Goal: Task Accomplishment & Management: Complete application form

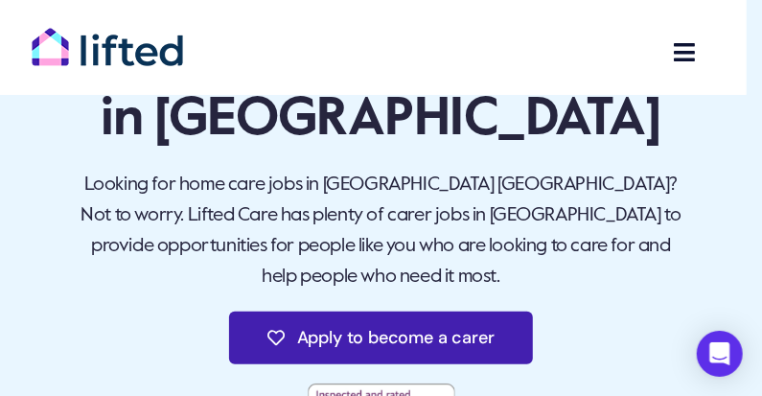
scroll to position [119, 0]
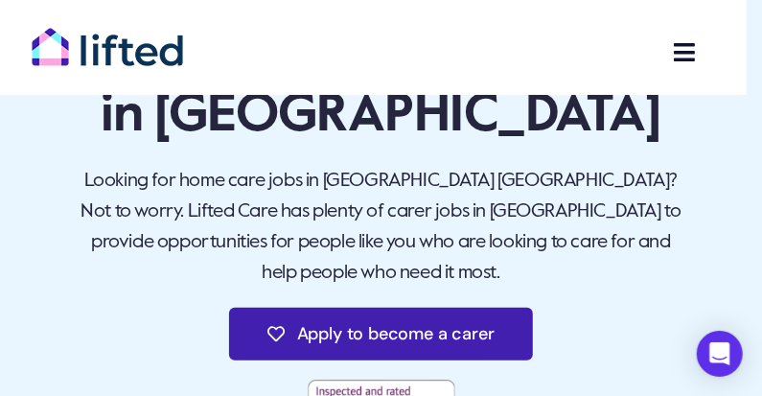
click at [415, 324] on span "Apply to become a carer" at bounding box center [395, 334] width 197 height 20
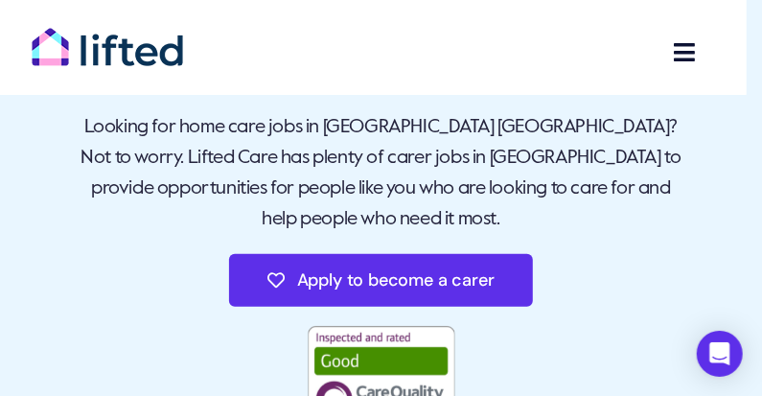
scroll to position [177, 0]
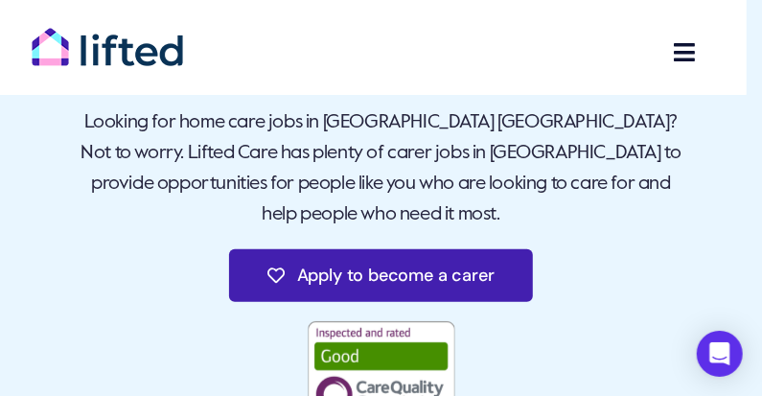
click at [435, 265] on span "Apply to become a carer" at bounding box center [395, 275] width 197 height 20
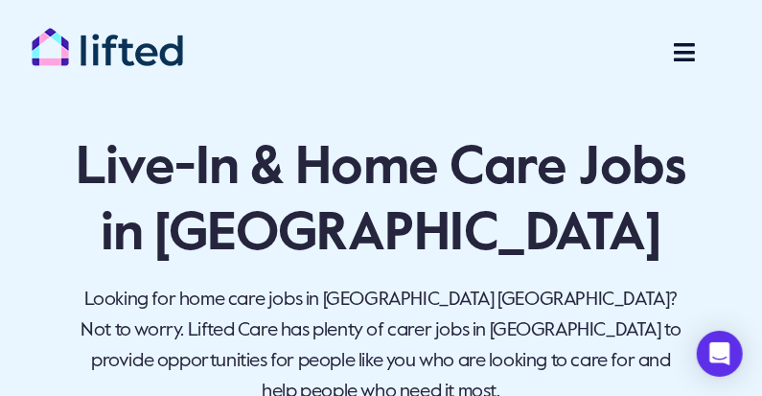
click at [684, 49] on span "Carer Jobs Menu" at bounding box center [685, 52] width 24 height 24
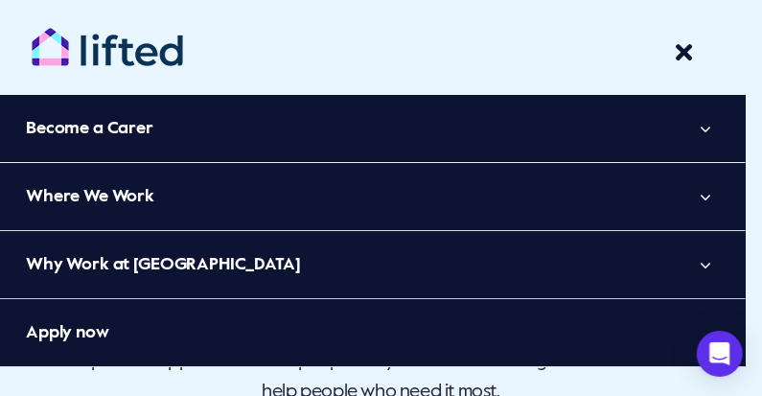
click at [98, 336] on span "Apply now" at bounding box center [67, 332] width 83 height 31
